Goal: Information Seeking & Learning: Learn about a topic

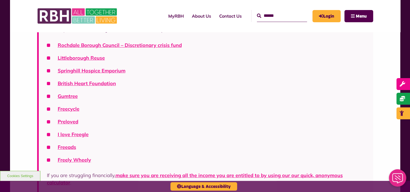
scroll to position [158, 0]
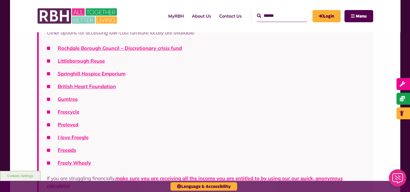
click at [137, 75] on li "Springhill Hospice Emporium" at bounding box center [206, 73] width 318 height 7
click at [93, 60] on link "Littleborough Reuse" at bounding box center [81, 61] width 47 height 6
click at [84, 89] on link "British Heart Foundation" at bounding box center [87, 86] width 58 height 6
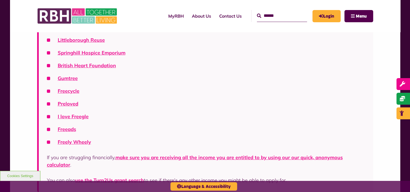
scroll to position [191, 0]
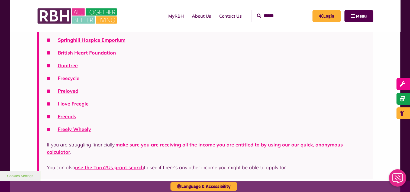
click at [68, 79] on link "Freecycle" at bounding box center [69, 78] width 22 height 6
click at [73, 97] on ul "Rochdale Borough Council – Discretionary crisis fund Littleborough Reuse Spring…" at bounding box center [206, 72] width 318 height 122
click at [68, 104] on link "I love Freegle" at bounding box center [73, 103] width 31 height 6
